Goal: Task Accomplishment & Management: Manage account settings

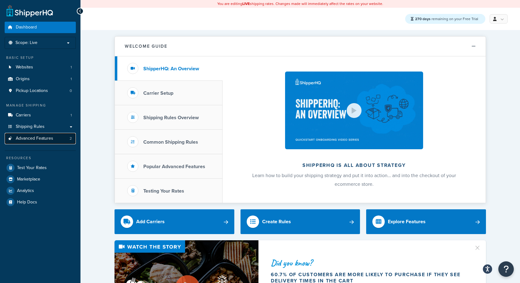
click at [50, 141] on span "Advanced Features" at bounding box center [34, 138] width 37 height 5
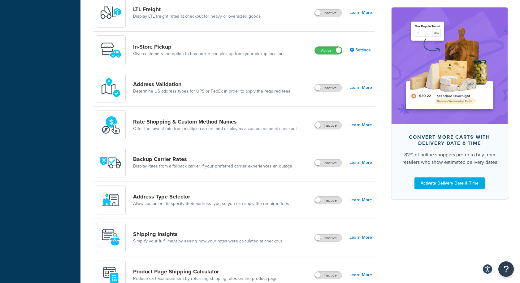
scroll to position [252, 0]
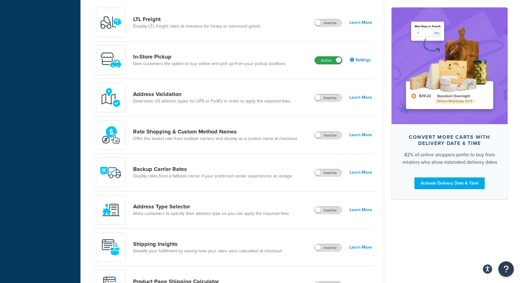
click at [330, 59] on label "Active" at bounding box center [328, 60] width 27 height 7
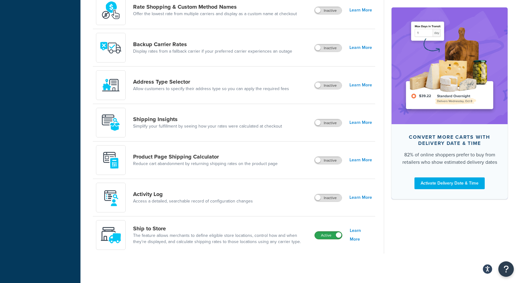
click at [329, 235] on label "Active" at bounding box center [328, 235] width 27 height 7
click at [333, 197] on label "Inactive" at bounding box center [327, 197] width 27 height 7
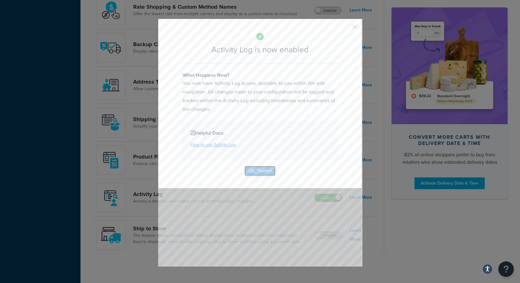
click at [263, 170] on button "Ok, Thanks!" at bounding box center [260, 171] width 31 height 10
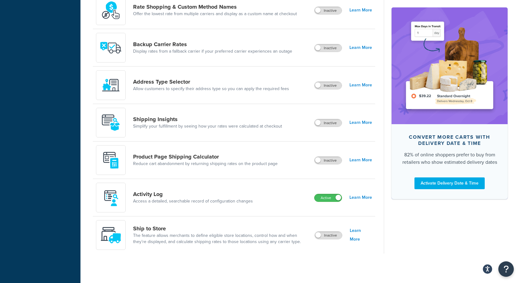
scroll to position [0, 0]
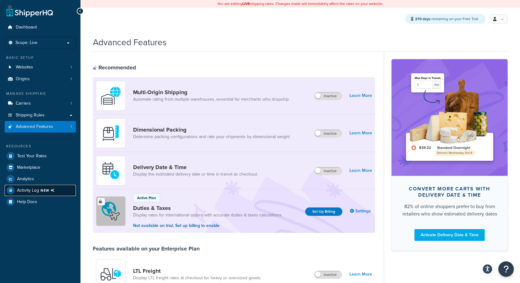
click at [37, 189] on span "Activity Log NEW" at bounding box center [37, 190] width 40 height 8
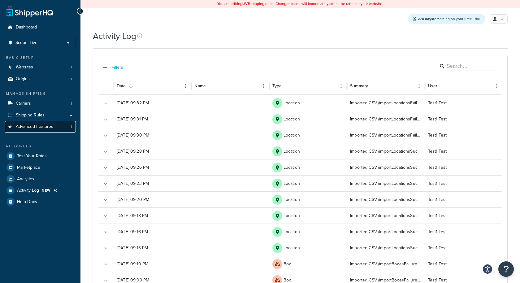
click at [54, 129] on link "Advanced Features 1" at bounding box center [40, 126] width 71 height 11
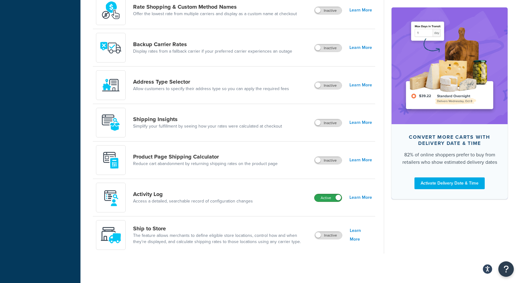
click at [334, 195] on label "Active" at bounding box center [327, 197] width 27 height 7
drag, startPoint x: 131, startPoint y: 193, endPoint x: 165, endPoint y: 193, distance: 34.4
click at [165, 193] on div "Activity Log Access a detailed, searchable record of configuration changes" at bounding box center [177, 198] width 162 height 30
copy link "Activity Log"
drag, startPoint x: 256, startPoint y: 200, endPoint x: 132, endPoint y: 201, distance: 123.5
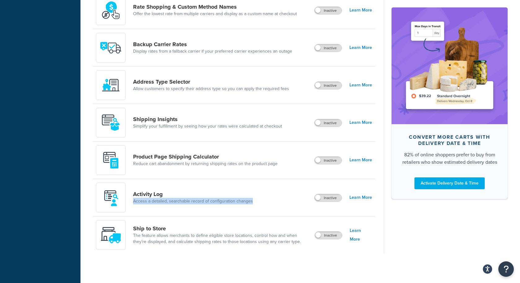
click at [132, 201] on div "Activity Log Access a detailed, searchable record of configuration changes" at bounding box center [177, 198] width 162 height 30
copy link "Access a detailed, searchable record of configuration changes"
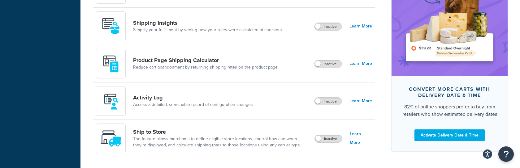
scroll to position [491, 0]
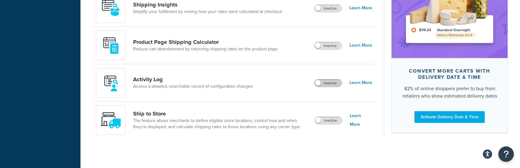
click at [332, 81] on label "Inactive" at bounding box center [327, 83] width 27 height 7
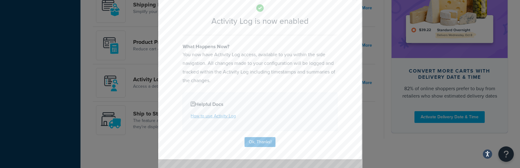
scroll to position [42, 0]
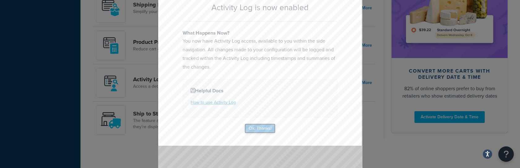
click at [263, 125] on button "Ok, Thanks!" at bounding box center [260, 129] width 31 height 10
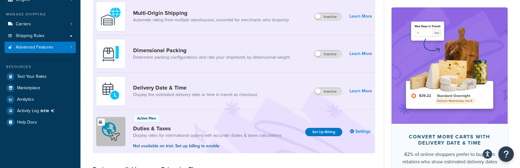
scroll to position [89, 0]
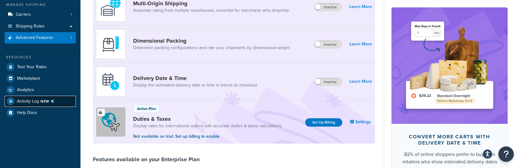
click at [40, 98] on span "Activity Log NEW" at bounding box center [37, 101] width 40 height 8
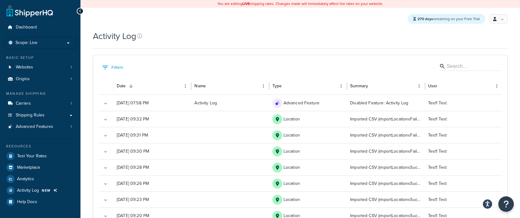
click at [119, 68] on button "0 Filters" at bounding box center [113, 68] width 24 height 10
